Goal: Information Seeking & Learning: Learn about a topic

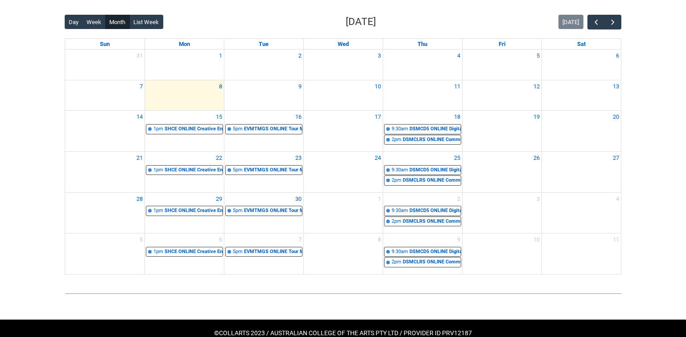
scroll to position [206, 0]
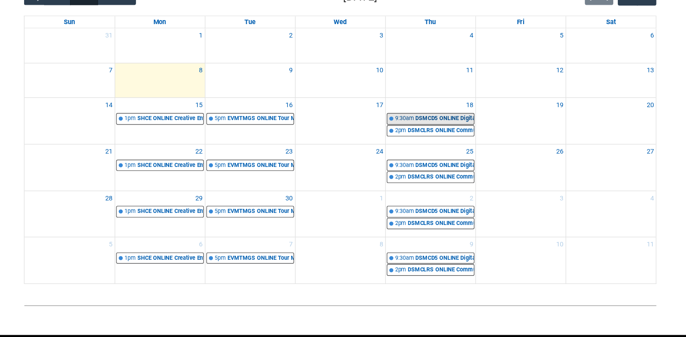
click at [410, 141] on div "DSMCD5 ONLINE Digital and Social Media Capstone Development | Online | [PERSON_…" at bounding box center [435, 145] width 51 height 8
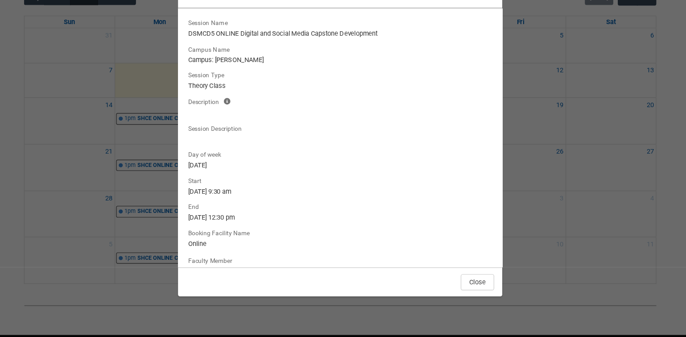
scroll to position [0, 0]
click at [449, 282] on button "Close" at bounding box center [463, 289] width 29 height 14
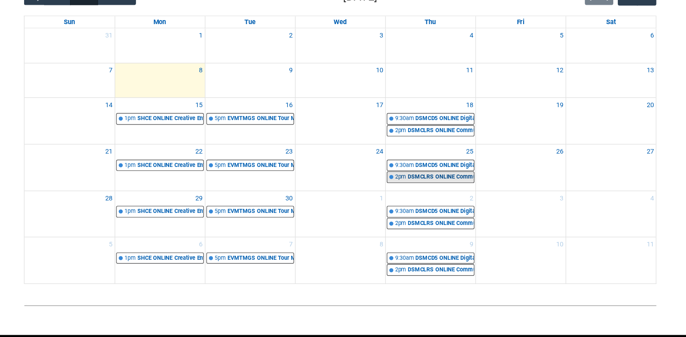
click at [403, 192] on div "DSMCLRS ONLINE Communication Law, Ethics and Regulation | Online | [PERSON_NAME]" at bounding box center [432, 196] width 58 height 8
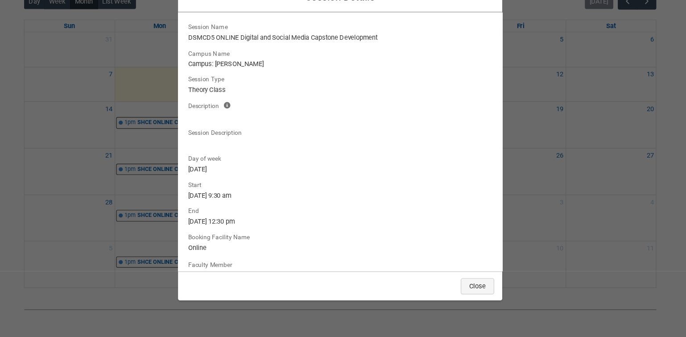
click at [449, 282] on button "Close" at bounding box center [463, 289] width 29 height 14
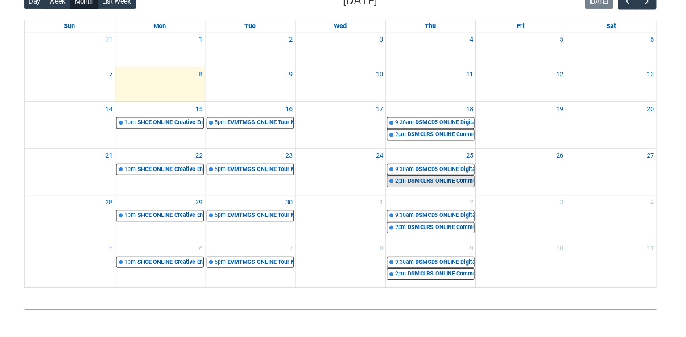
click at [410, 192] on div "DSMCLRS ONLINE Communication Law, Ethics and Regulation | Online | [PERSON_NAME]" at bounding box center [432, 196] width 58 height 8
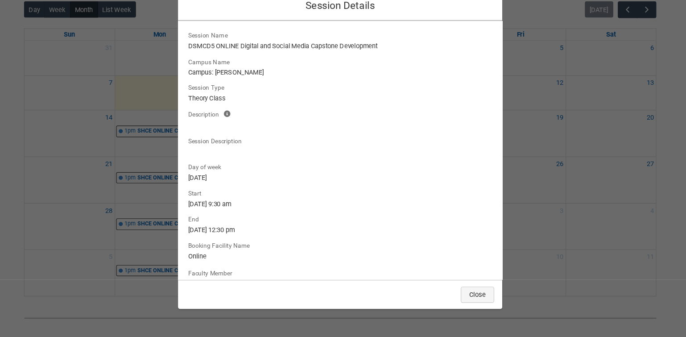
click at [449, 282] on button "Close" at bounding box center [463, 289] width 29 height 14
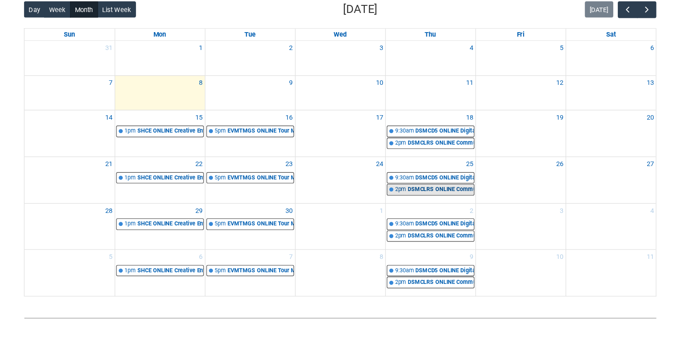
click at [403, 192] on div "DSMCLRS ONLINE Communication Law, Ethics and Regulation | Online | [PERSON_NAME]" at bounding box center [432, 196] width 58 height 8
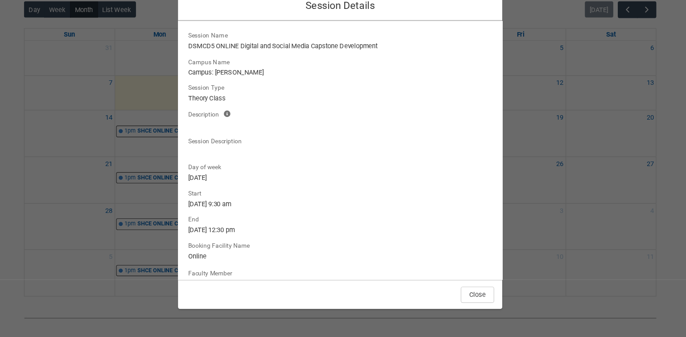
click at [423, 275] on div "Close" at bounding box center [343, 288] width 286 height 26
click at [449, 282] on button "Close" at bounding box center [463, 289] width 29 height 14
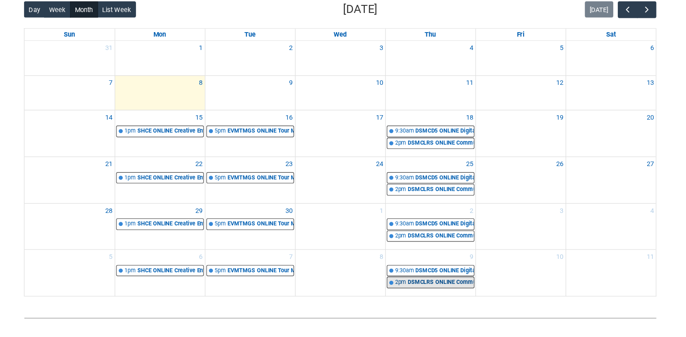
click at [413, 274] on div "DSMCLRS ONLINE Communication Law, Ethics and Regulation | Online | [PERSON_NAME]" at bounding box center [432, 278] width 58 height 8
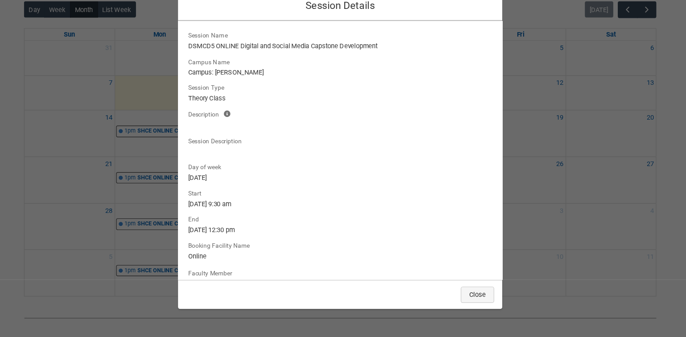
click at [449, 282] on button "Close" at bounding box center [463, 289] width 29 height 14
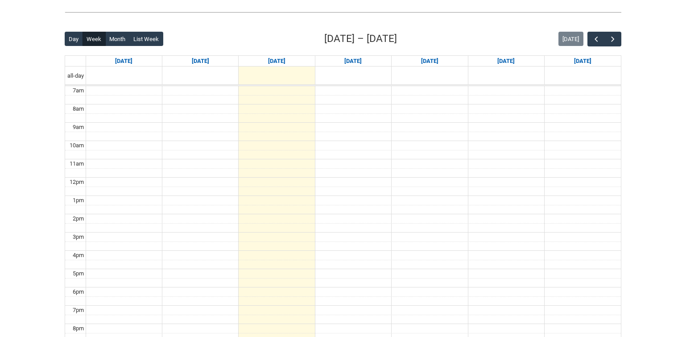
scroll to position [186, 0]
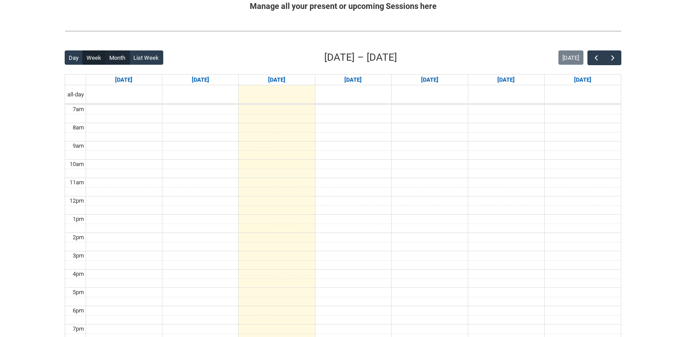
click at [114, 54] on button "Month" at bounding box center [117, 57] width 25 height 14
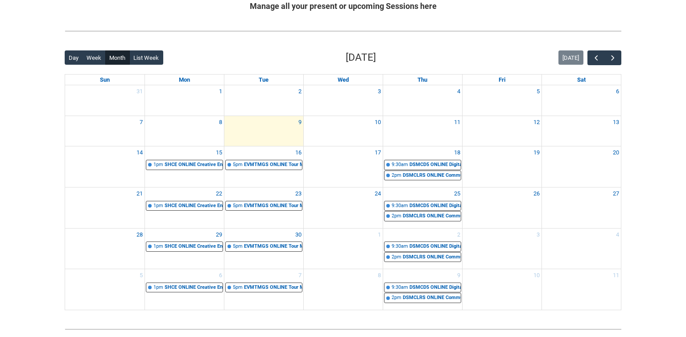
scroll to position [211, 0]
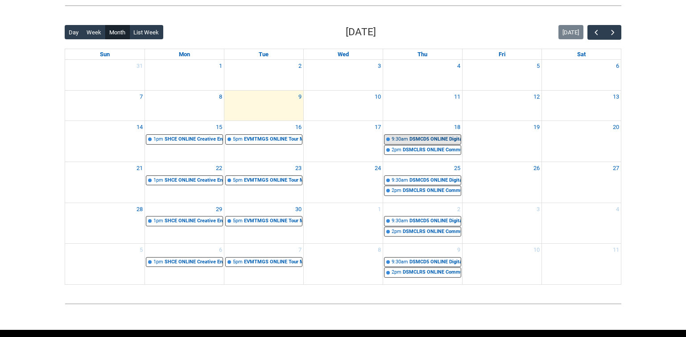
click at [429, 137] on div "DSMCD5 ONLINE Digital and Social Media Capstone Development | Online | [PERSON_…" at bounding box center [435, 140] width 51 height 8
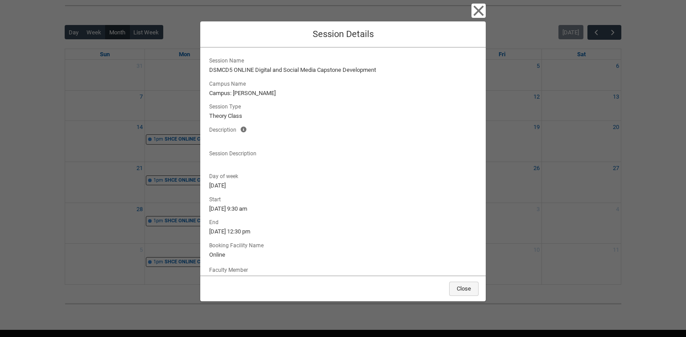
click at [460, 283] on button "Close" at bounding box center [463, 289] width 29 height 14
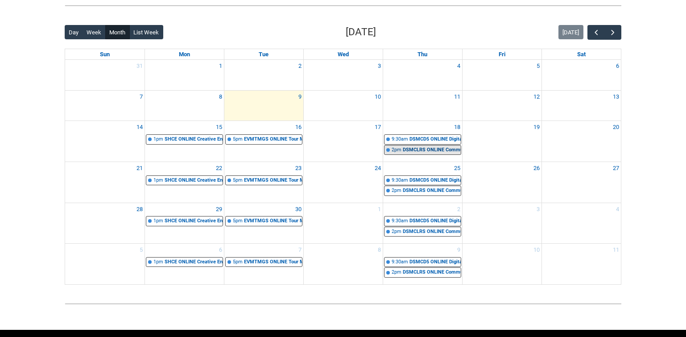
click at [451, 148] on div "DSMCLRS ONLINE Communication Law, Ethics and Regulation | Online | [PERSON_NAME]" at bounding box center [432, 150] width 58 height 8
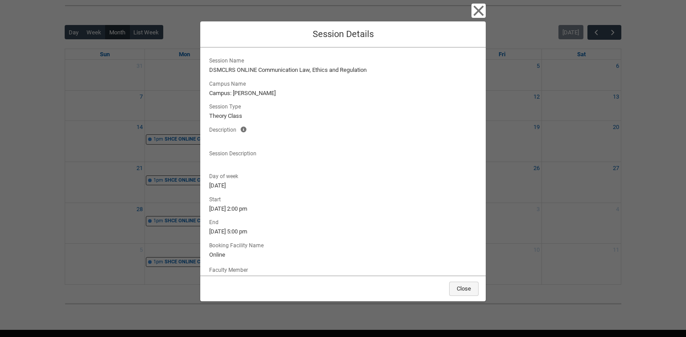
click at [474, 286] on button "Close" at bounding box center [463, 289] width 29 height 14
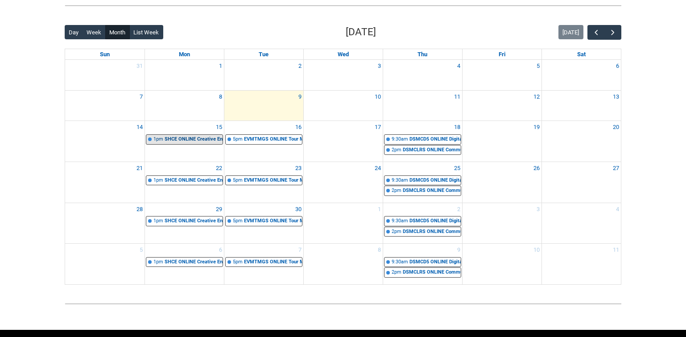
click at [191, 136] on div "SHCE ONLINE Creative Entrepreneurship STAGE 6 | Online | [PERSON_NAME]" at bounding box center [194, 140] width 58 height 8
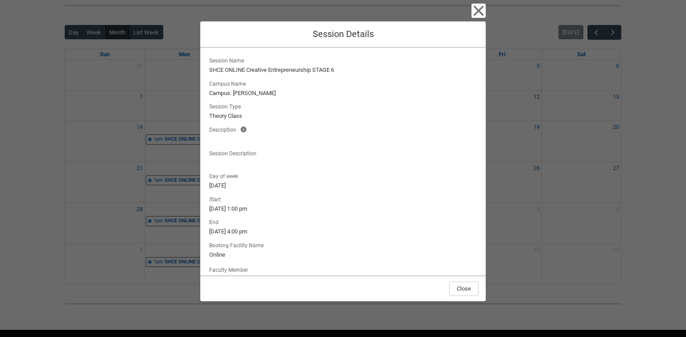
scroll to position [0, 0]
click at [466, 289] on button "Close" at bounding box center [463, 289] width 29 height 14
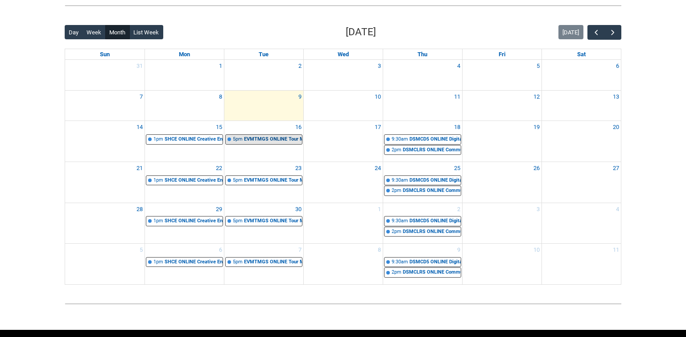
click at [257, 137] on div "EVMTMGS ONLINE Tour Management | Online | [PERSON_NAME]" at bounding box center [273, 140] width 58 height 8
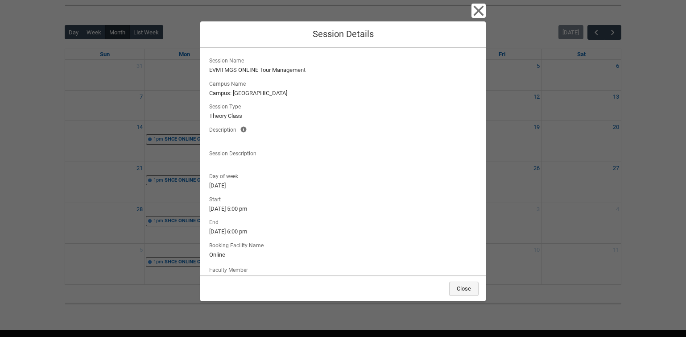
click at [468, 289] on button "Close" at bounding box center [463, 289] width 29 height 14
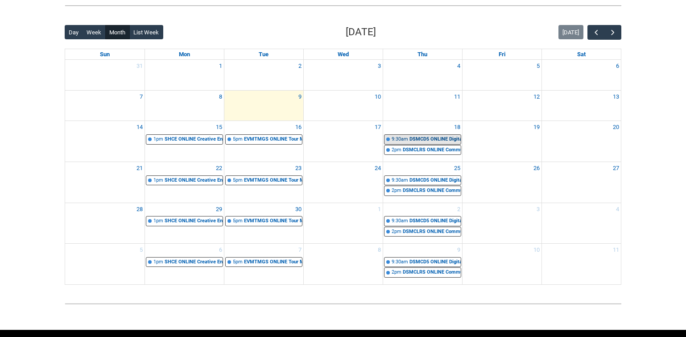
click at [452, 139] on div "DSMCD5 ONLINE Digital and Social Media Capstone Development | Online | [PERSON_…" at bounding box center [435, 140] width 51 height 8
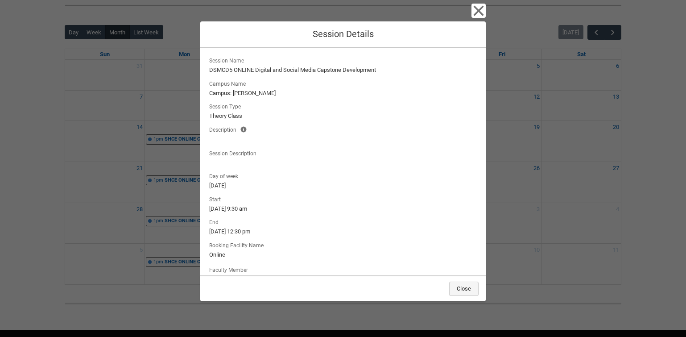
click at [463, 286] on button "Close" at bounding box center [463, 289] width 29 height 14
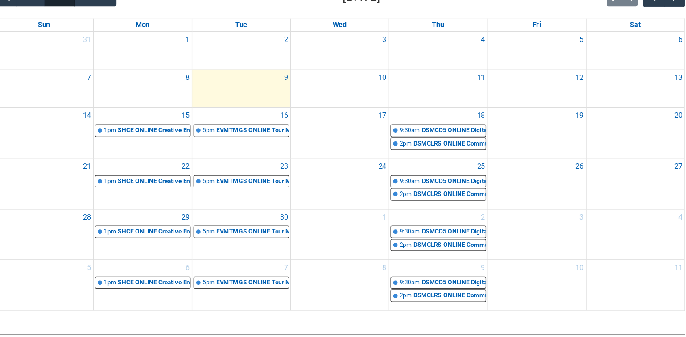
scroll to position [216, 0]
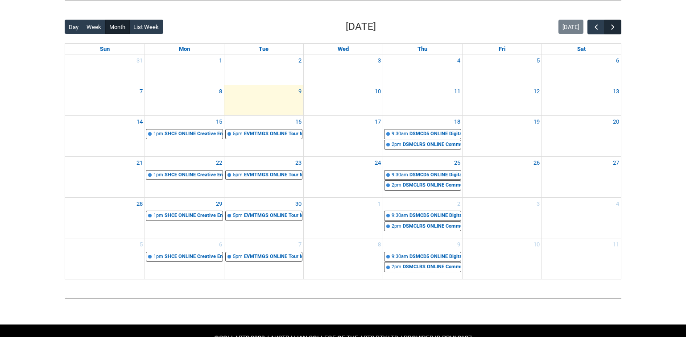
click at [617, 29] on span "button" at bounding box center [613, 27] width 9 height 9
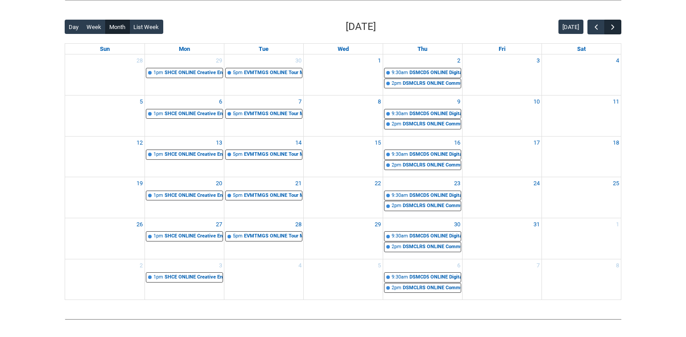
click at [617, 29] on span "button" at bounding box center [613, 27] width 9 height 9
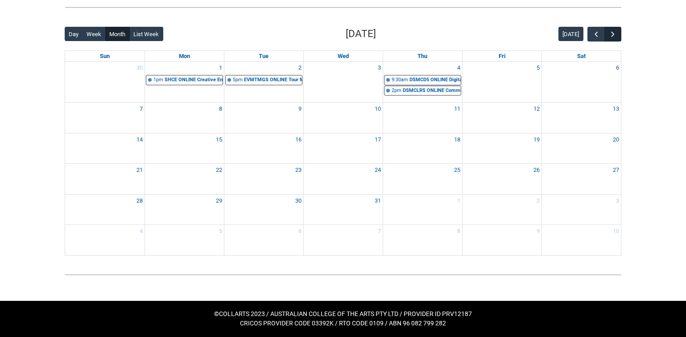
scroll to position [207, 0]
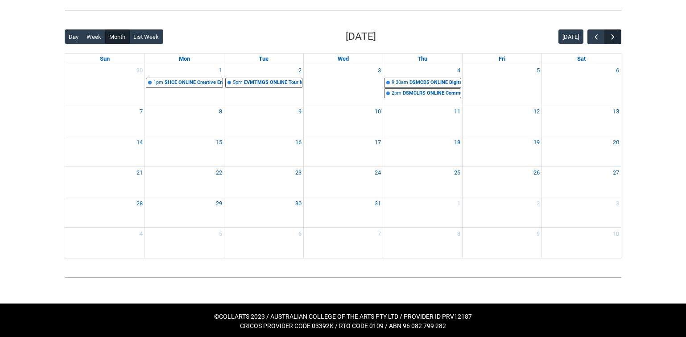
click at [617, 29] on button "button" at bounding box center [613, 36] width 17 height 15
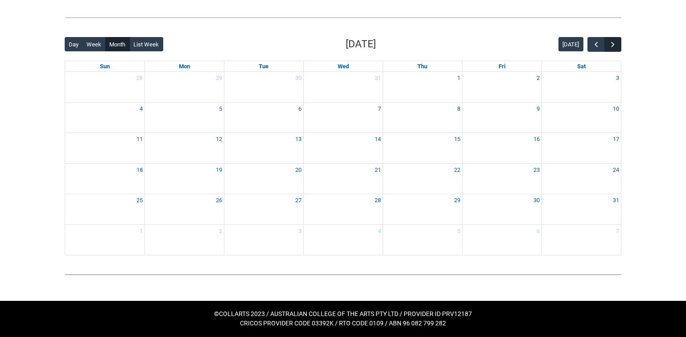
scroll to position [197, 0]
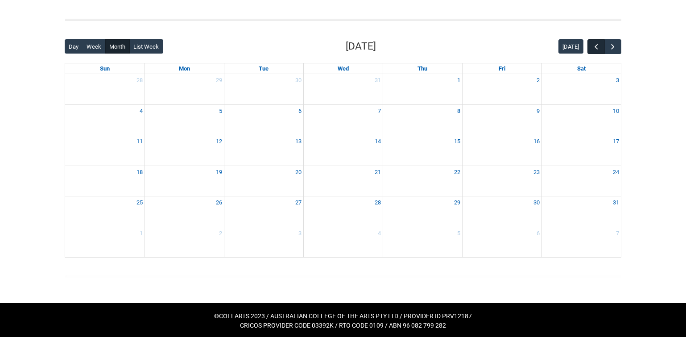
click at [593, 46] on span "button" at bounding box center [596, 46] width 9 height 9
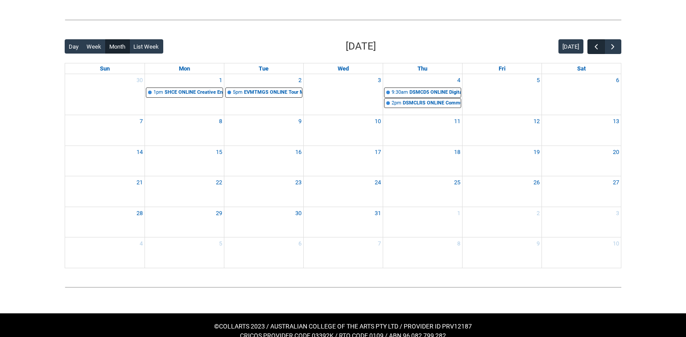
click at [593, 46] on span "button" at bounding box center [596, 46] width 9 height 9
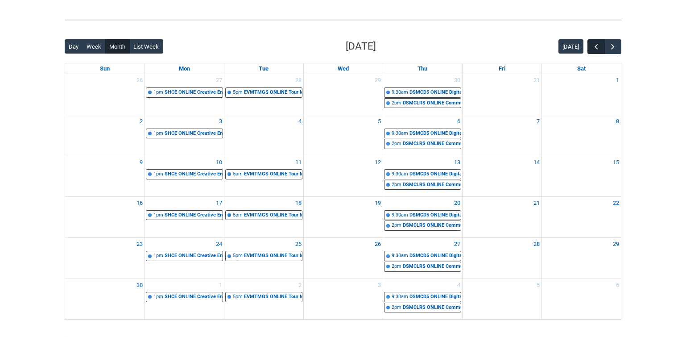
click at [593, 46] on span "button" at bounding box center [596, 46] width 9 height 9
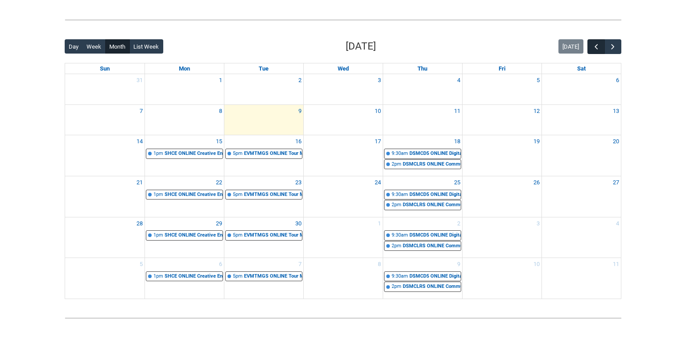
click at [593, 46] on span "button" at bounding box center [596, 46] width 9 height 9
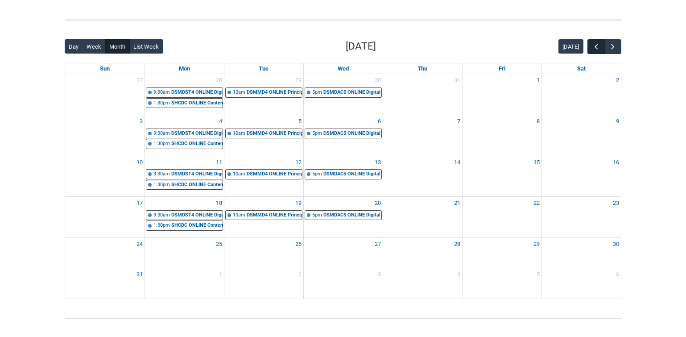
click at [593, 46] on span "button" at bounding box center [596, 46] width 9 height 9
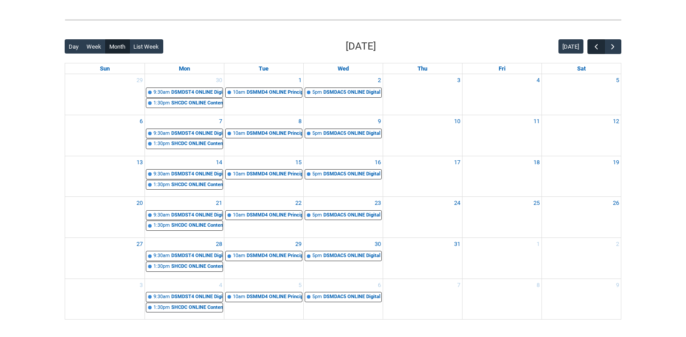
click at [593, 46] on span "button" at bounding box center [596, 46] width 9 height 9
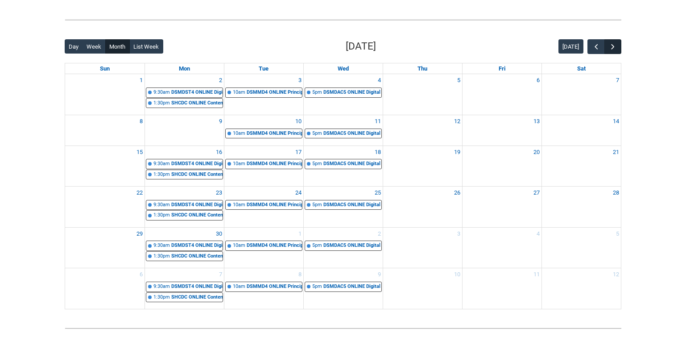
click at [616, 49] on span "button" at bounding box center [613, 46] width 9 height 9
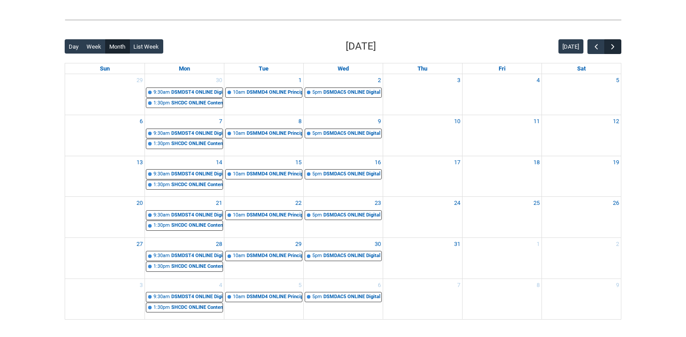
click at [616, 49] on span "button" at bounding box center [613, 46] width 9 height 9
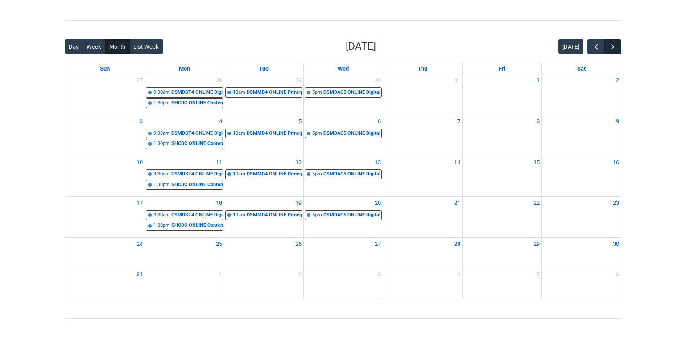
click at [613, 47] on span "button" at bounding box center [613, 46] width 9 height 9
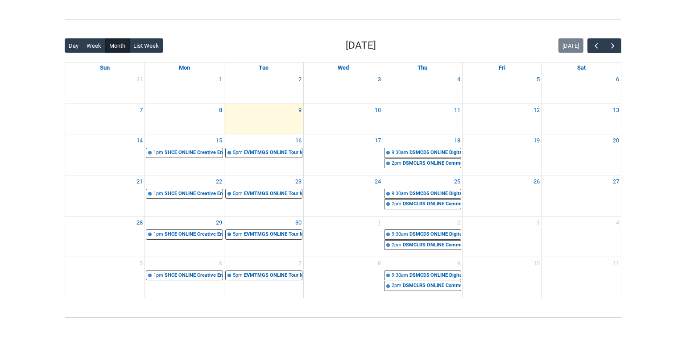
scroll to position [198, 0]
click at [418, 152] on div "DSMCD5 ONLINE Digital and Social Media Capstone Development | Online | [PERSON_…" at bounding box center [435, 153] width 51 height 8
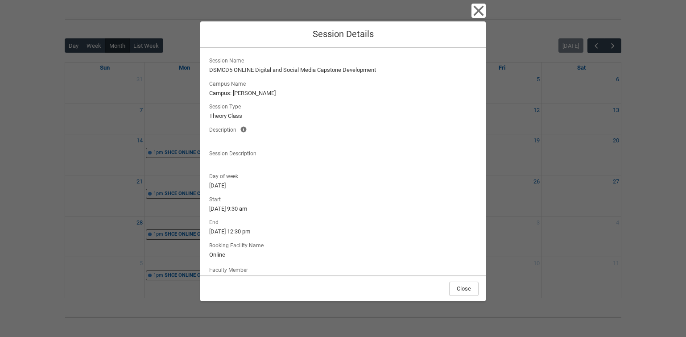
click at [478, 9] on icon "button" at bounding box center [479, 11] width 10 height 10
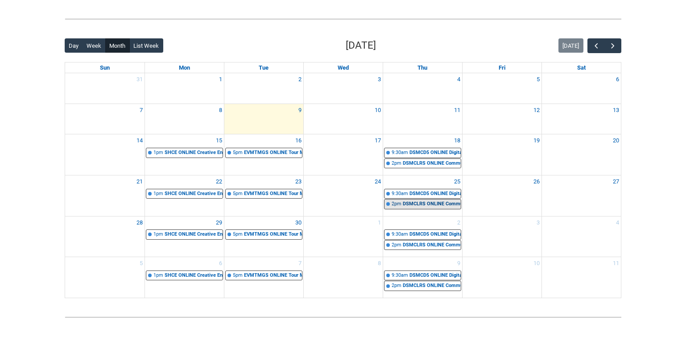
click at [419, 205] on div "DSMCLRS ONLINE Communication Law, Ethics and Regulation | Online | [PERSON_NAME]" at bounding box center [432, 204] width 58 height 8
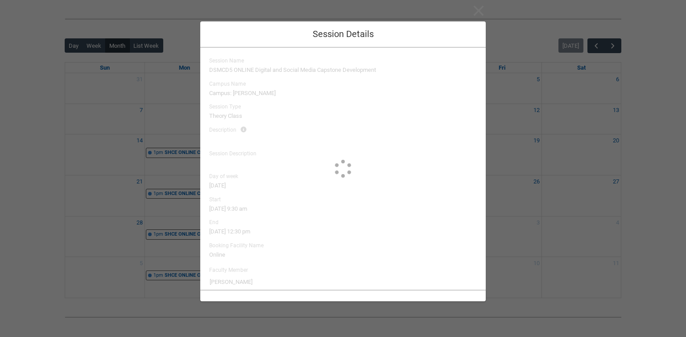
type input "[PERSON_NAME]"
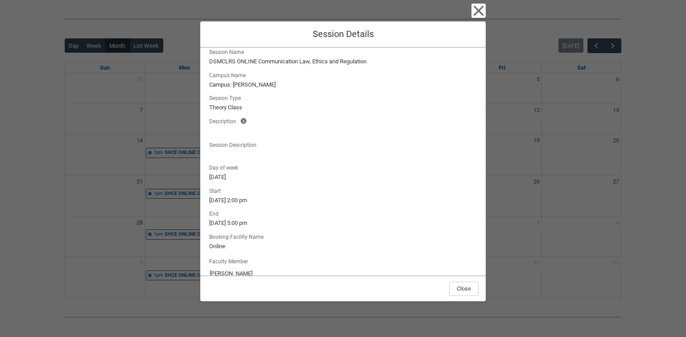
scroll to position [9, 0]
click at [473, 9] on icon "button" at bounding box center [479, 11] width 14 height 14
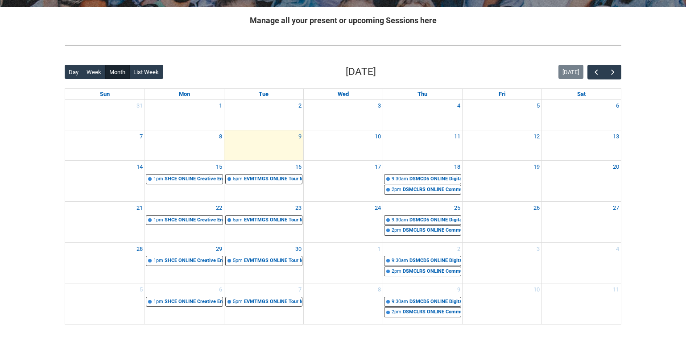
scroll to position [170, 0]
